Goal: Information Seeking & Learning: Understand process/instructions

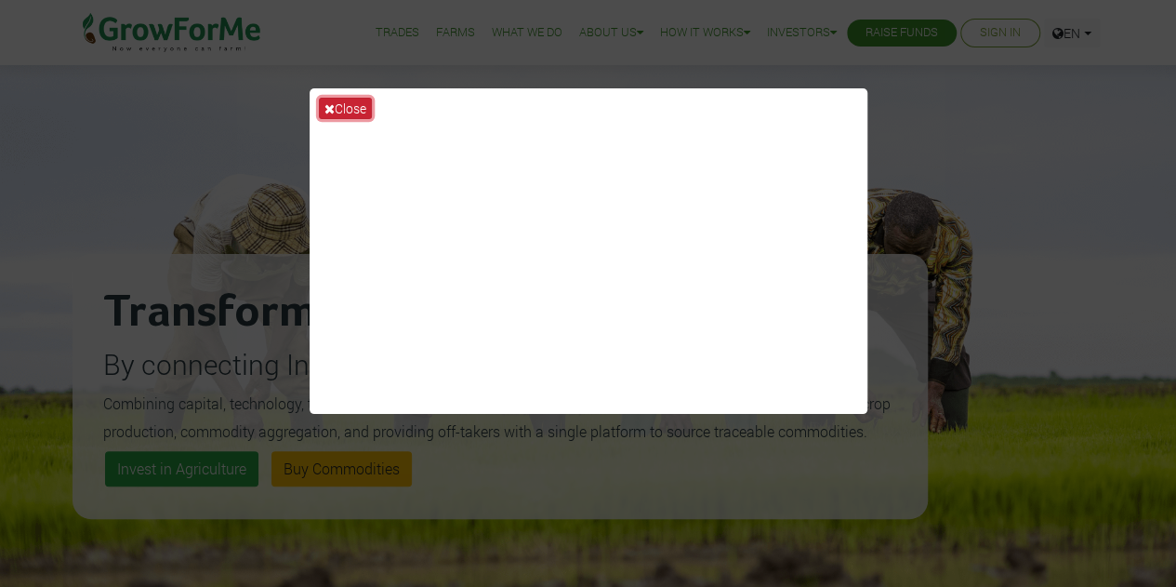
click at [344, 113] on button "Close" at bounding box center [345, 108] width 53 height 21
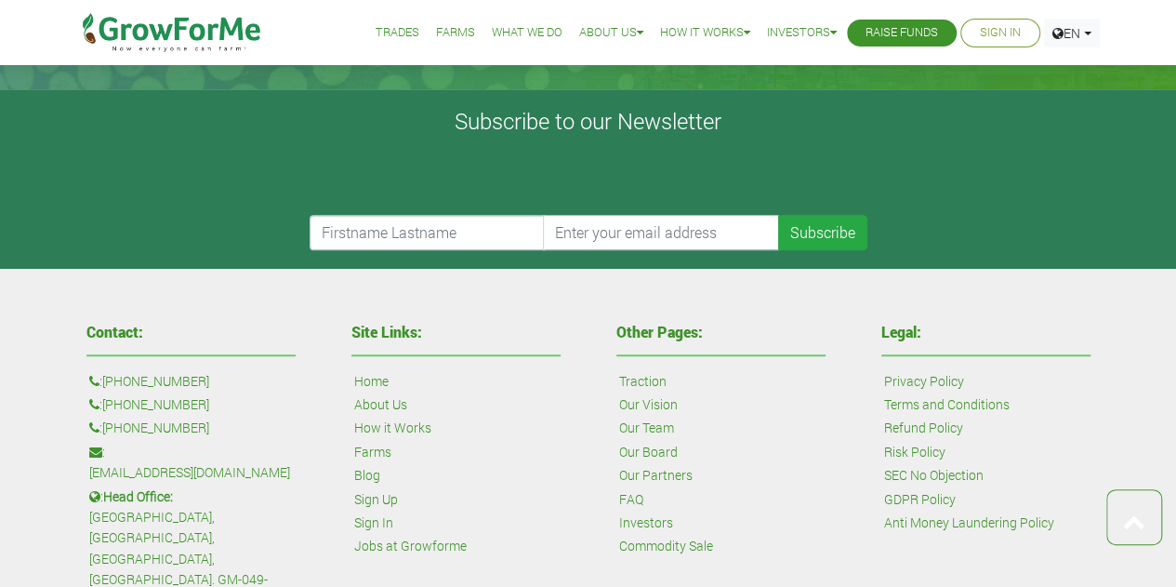
scroll to position [4185, 0]
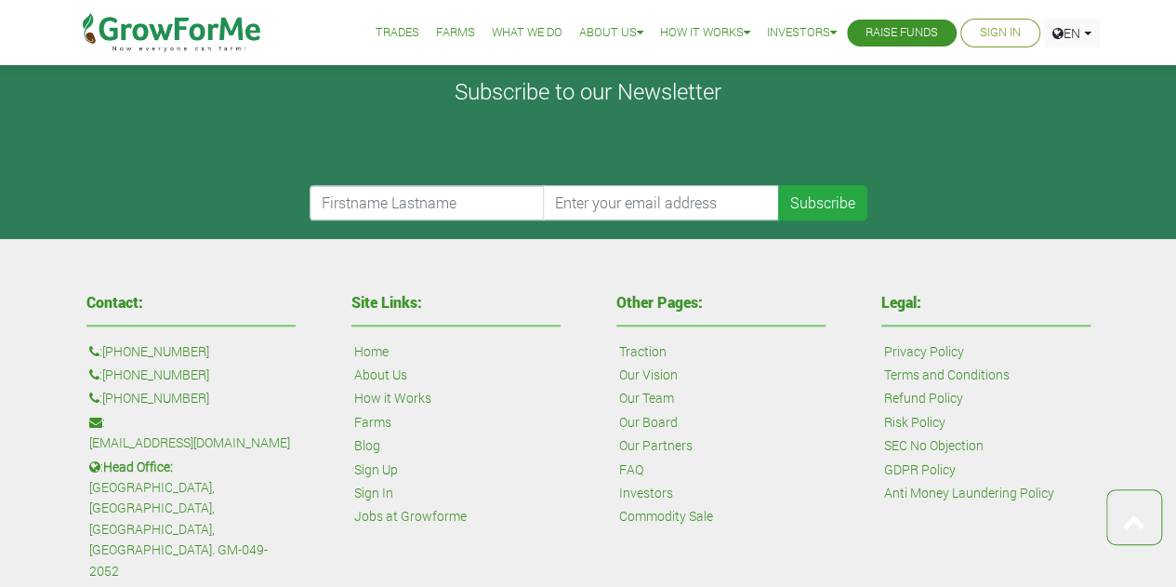
click at [374, 370] on link "About Us" at bounding box center [380, 375] width 53 height 20
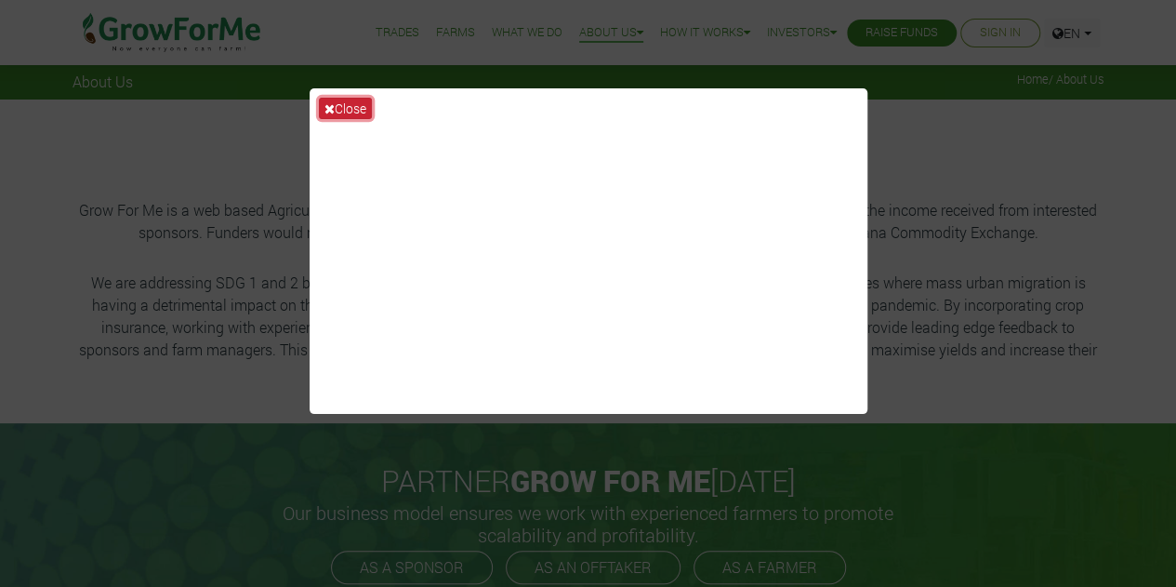
click at [333, 111] on icon at bounding box center [330, 108] width 10 height 13
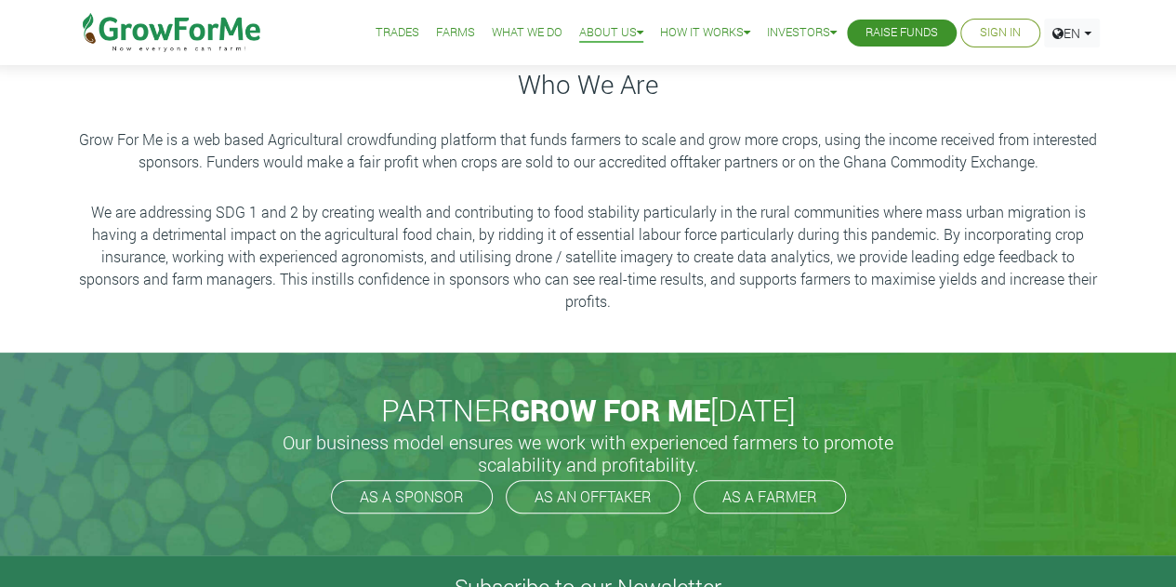
scroll to position [186, 0]
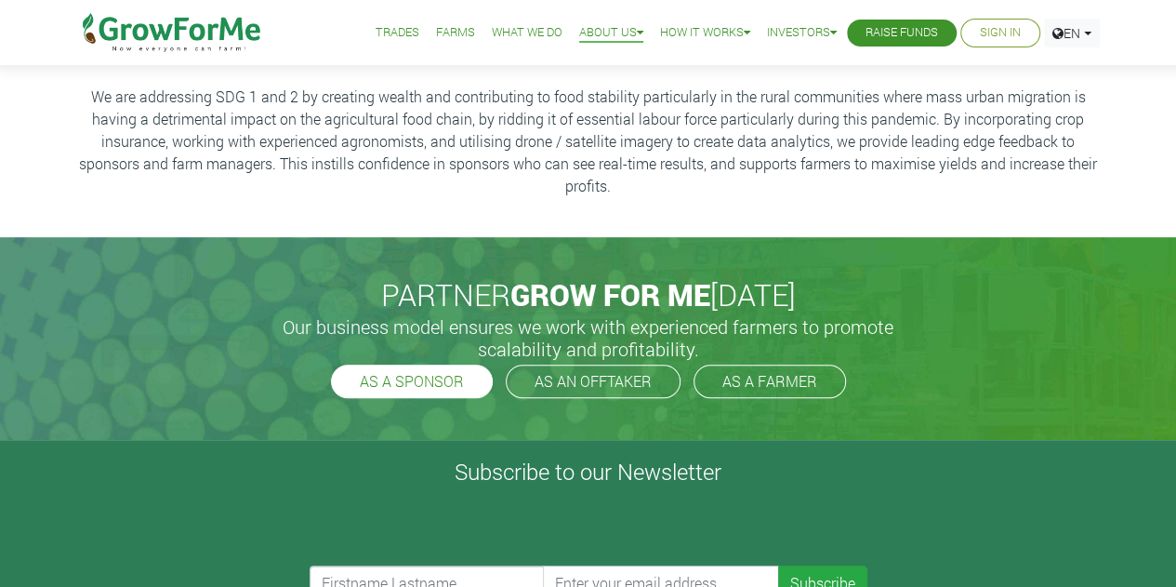
click at [426, 380] on link "AS A SPONSOR" at bounding box center [412, 381] width 162 height 33
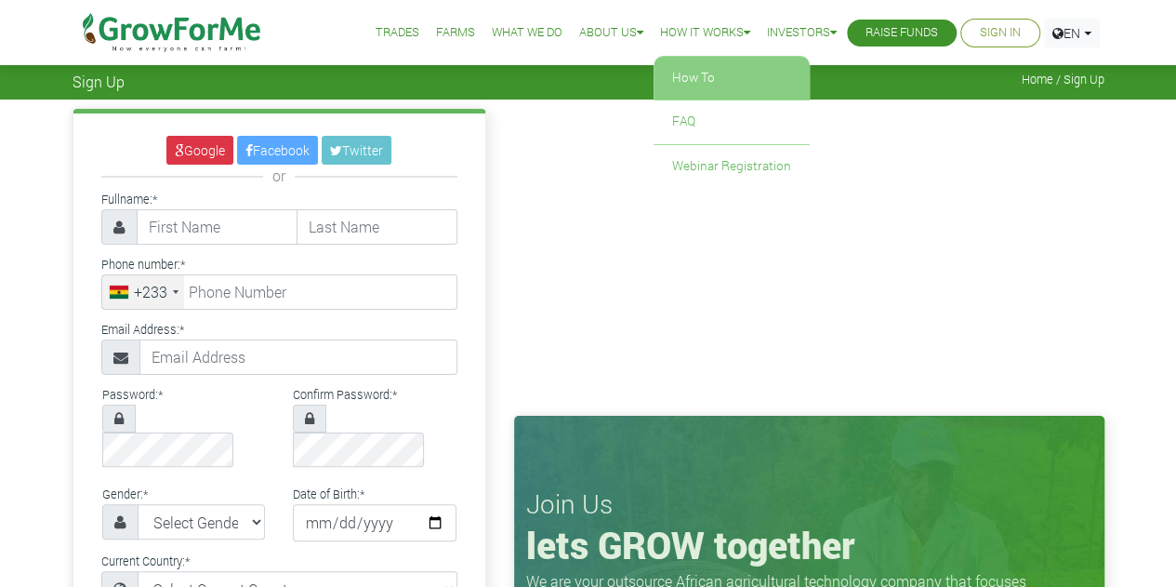
click at [684, 73] on link "How To" at bounding box center [732, 78] width 156 height 43
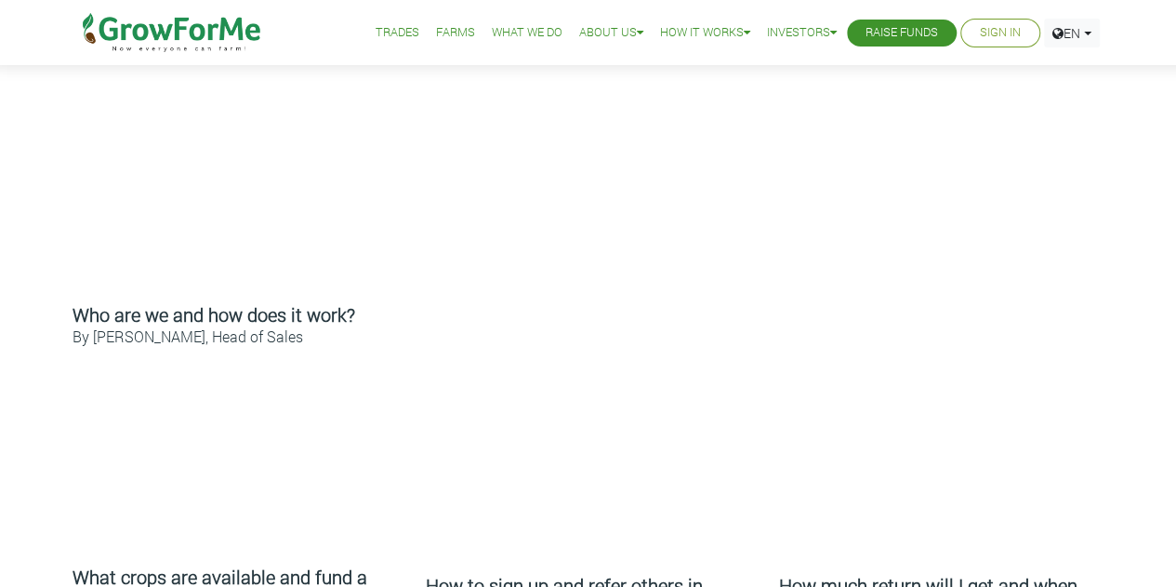
scroll to position [744, 0]
